Goal: Task Accomplishment & Management: Complete application form

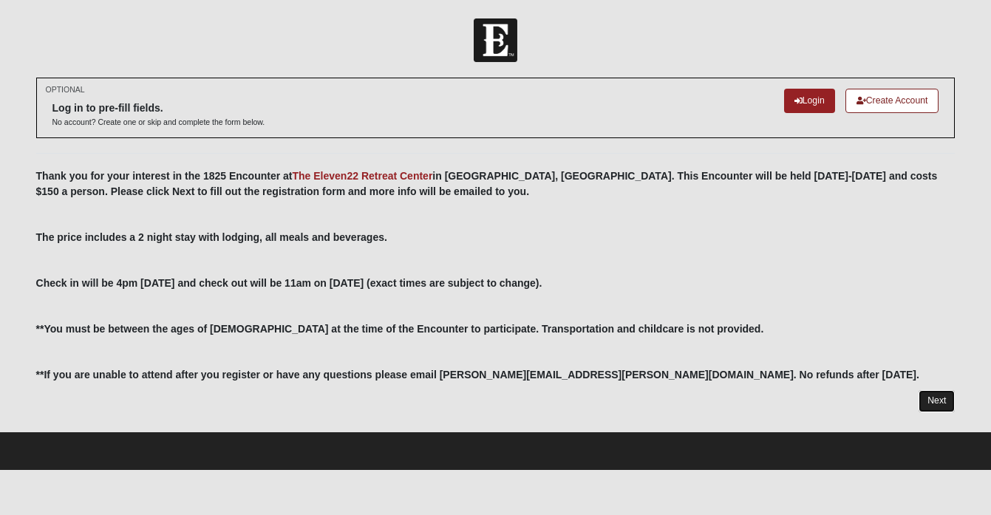
drag, startPoint x: 0, startPoint y: 0, endPoint x: 928, endPoint y: 395, distance: 1008.6
click at [928, 395] on link "Next" at bounding box center [936, 400] width 36 height 21
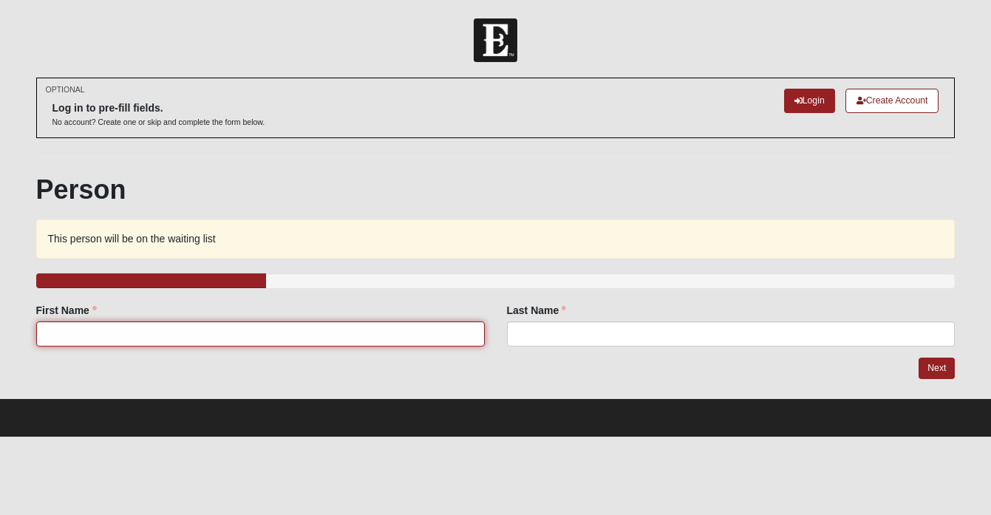
drag, startPoint x: 928, startPoint y: 395, endPoint x: 375, endPoint y: 341, distance: 556.0
click at [375, 341] on input "First Name" at bounding box center [260, 333] width 448 height 25
type input "test"
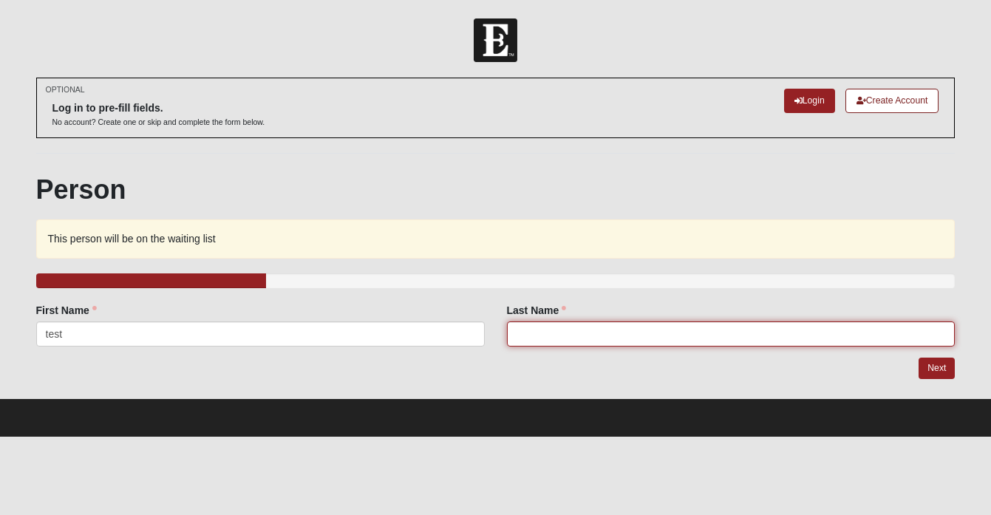
drag, startPoint x: 375, startPoint y: 341, endPoint x: 673, endPoint y: 333, distance: 298.6
click at [673, 333] on input "Last Name" at bounding box center [731, 333] width 448 height 25
type input "test"
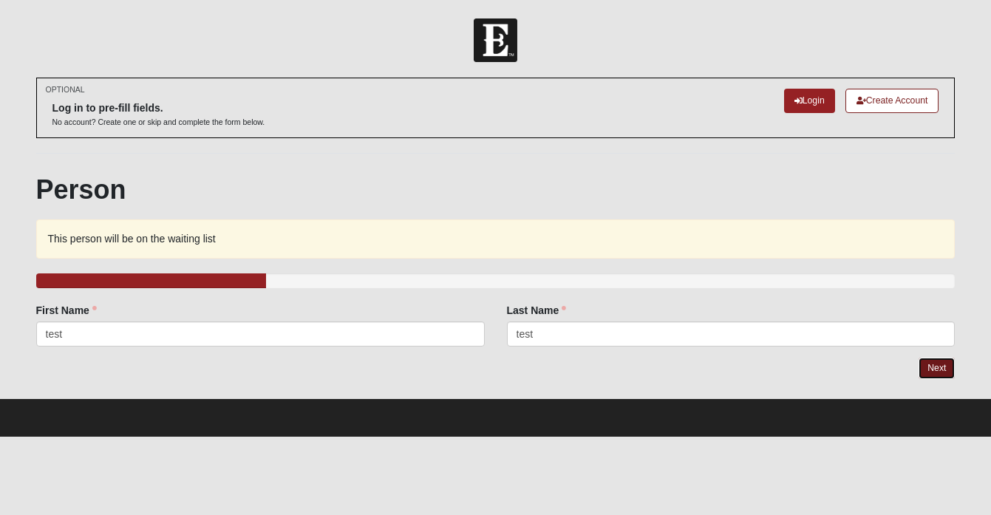
click at [941, 373] on link "Next" at bounding box center [936, 368] width 36 height 21
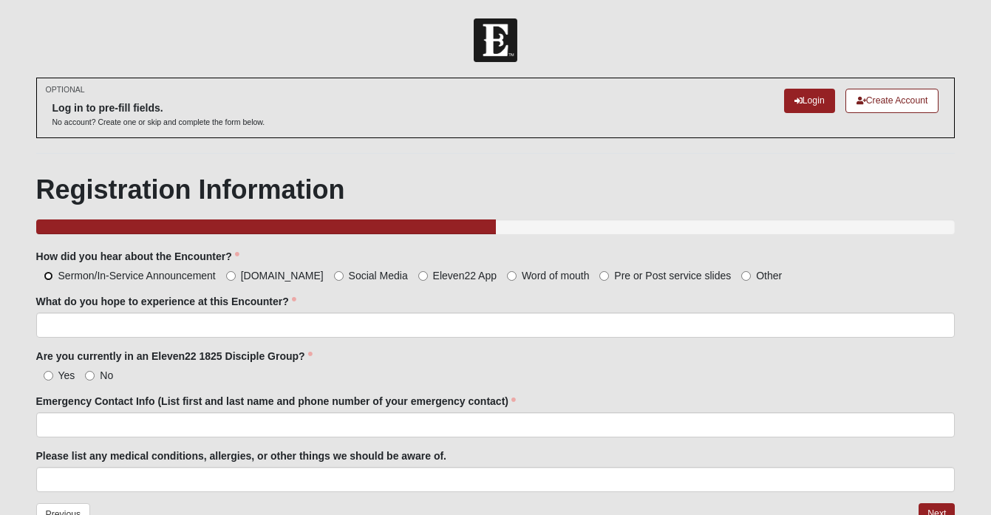
drag, startPoint x: 673, startPoint y: 333, endPoint x: 49, endPoint y: 278, distance: 626.7
click at [49, 278] on input "Sermon/In-Service Announcement" at bounding box center [49, 276] width 10 height 10
radio input "true"
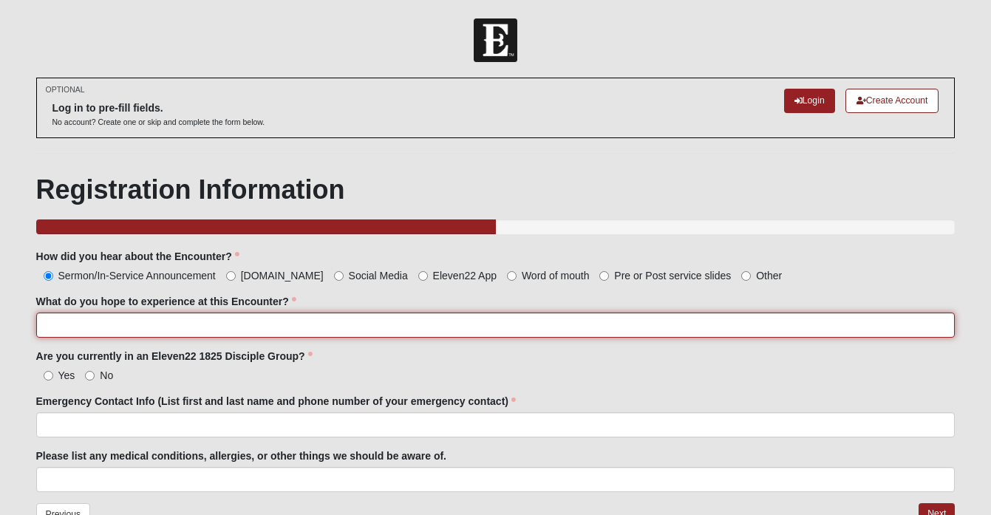
drag, startPoint x: 49, startPoint y: 278, endPoint x: 63, endPoint y: 333, distance: 57.2
click at [63, 333] on input "What do you hope to experience at this Encounter?" at bounding box center [495, 324] width 919 height 25
type input "ff"
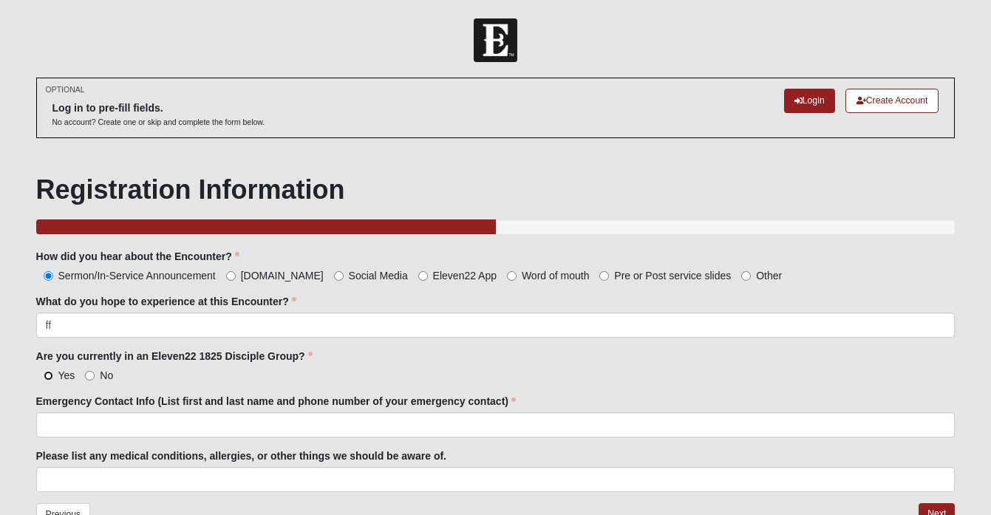
click at [49, 378] on input "Yes" at bounding box center [49, 376] width 10 height 10
radio input "true"
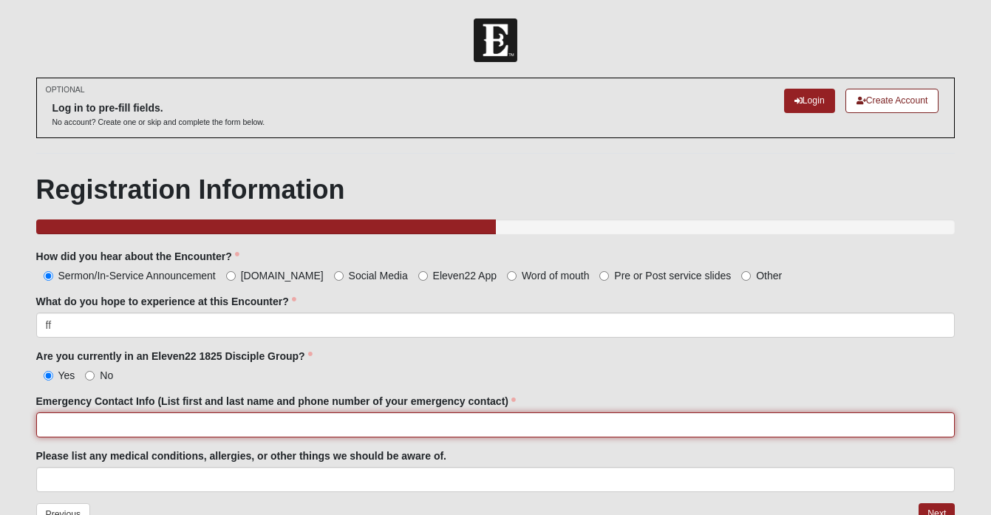
click at [57, 429] on input "Emergency Contact Info (List first and last name and phone number of your emerg…" at bounding box center [495, 424] width 919 height 25
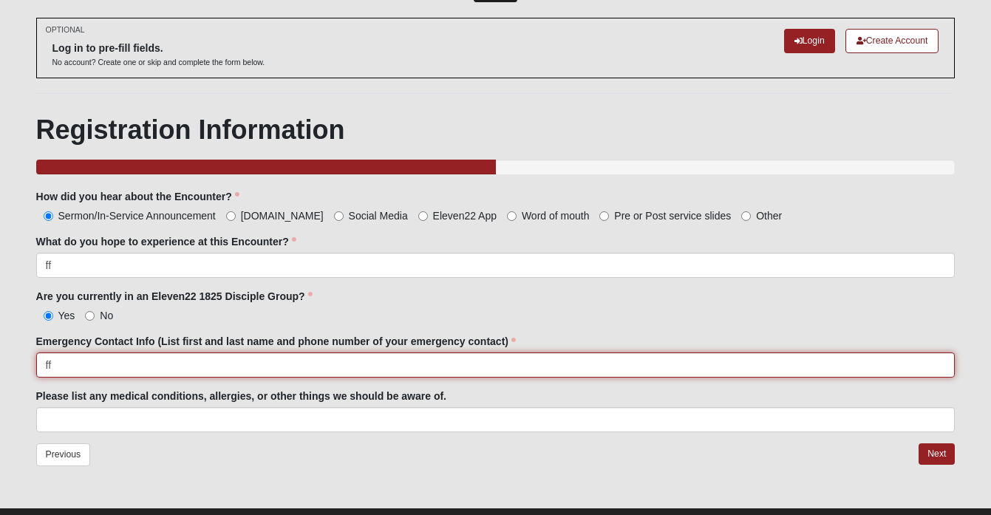
scroll to position [91, 0]
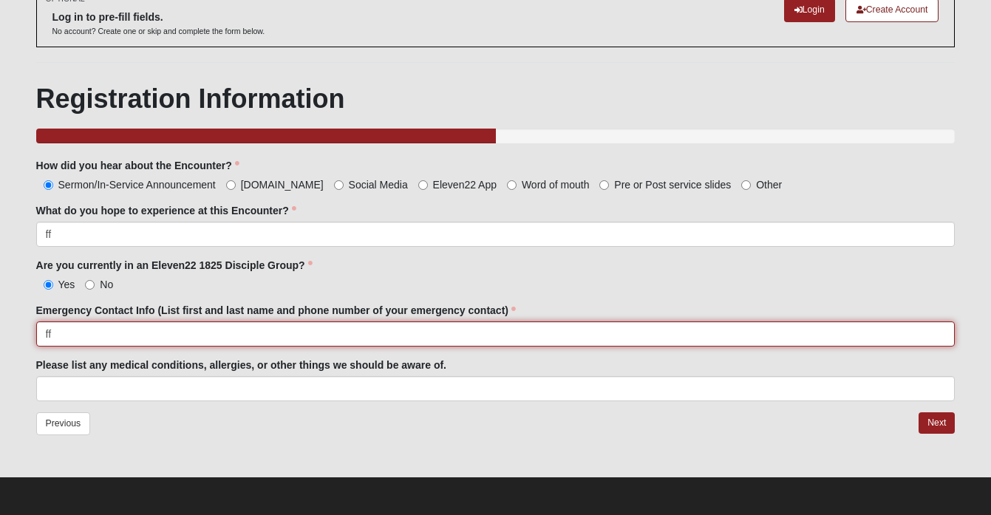
type input "ff"
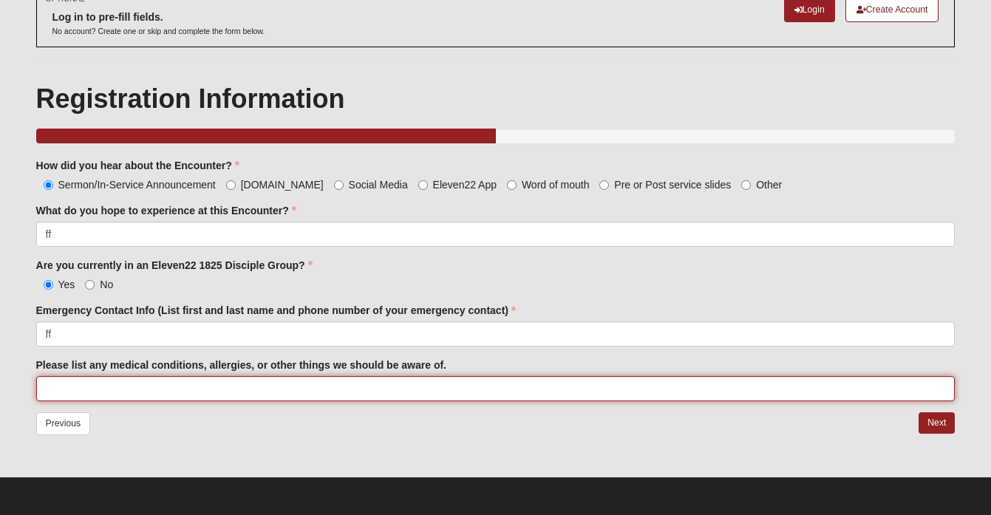
drag, startPoint x: 63, startPoint y: 333, endPoint x: 65, endPoint y: 389, distance: 56.2
click at [65, 389] on input "Please list any medical conditions, allergies, or other things we should be awa…" at bounding box center [495, 388] width 919 height 25
type input "ff"
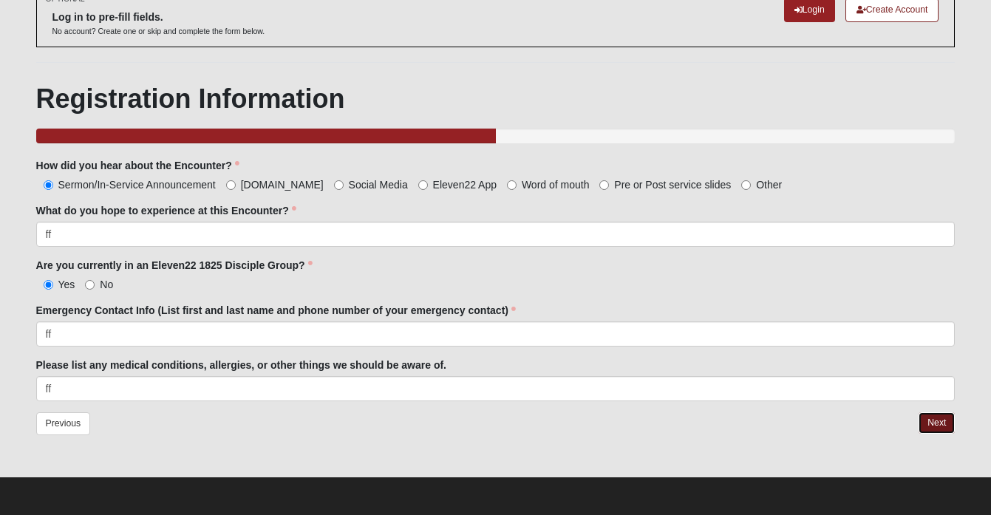
click at [931, 422] on link "Next" at bounding box center [936, 422] width 36 height 21
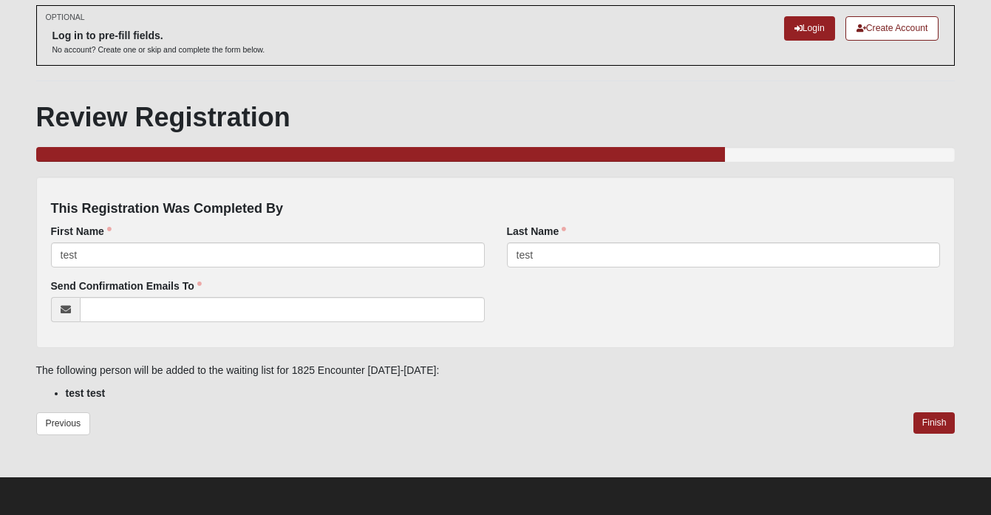
scroll to position [72, 0]
